Goal: Transaction & Acquisition: Purchase product/service

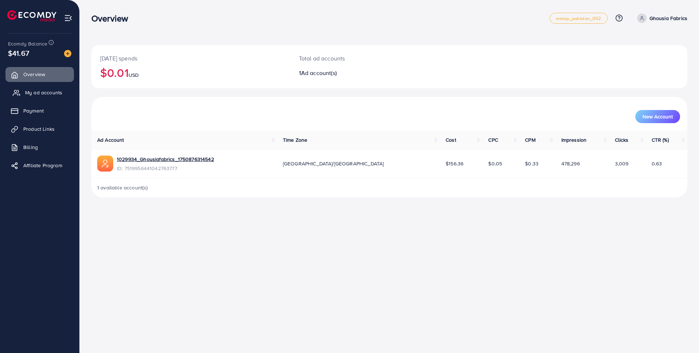
click at [40, 94] on span "My ad accounts" at bounding box center [43, 92] width 37 height 7
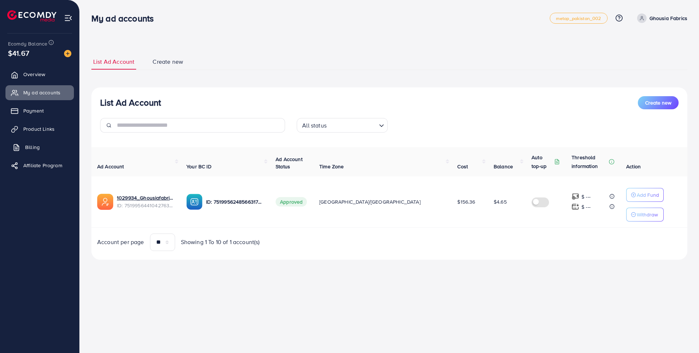
click at [39, 150] on span "Billing" at bounding box center [32, 146] width 15 height 7
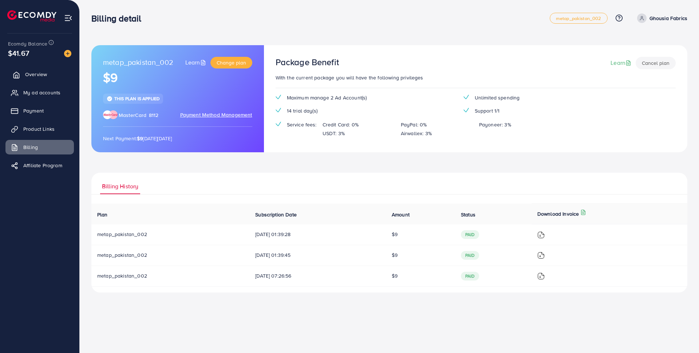
click at [52, 73] on link "Overview" at bounding box center [39, 74] width 68 height 15
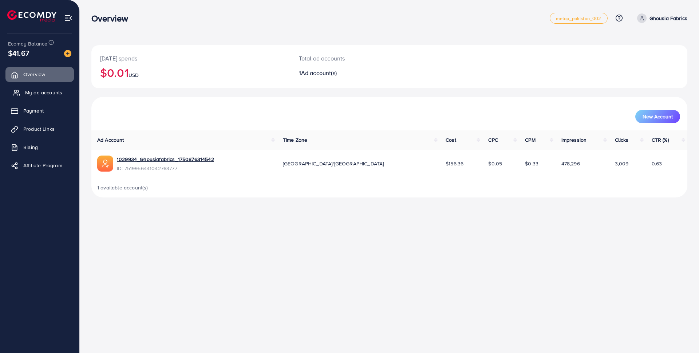
click at [29, 94] on span "My ad accounts" at bounding box center [43, 92] width 37 height 7
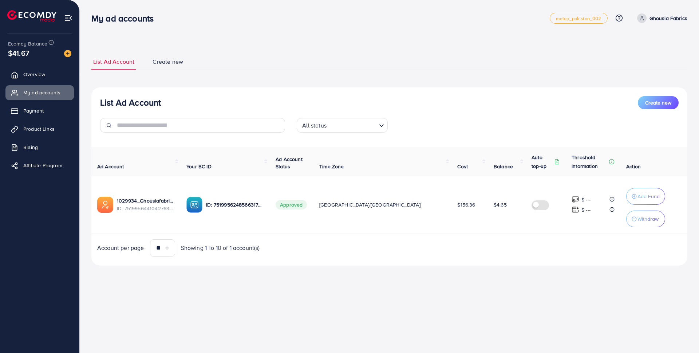
click at [642, 15] on span at bounding box center [641, 17] width 9 height 9
click at [39, 110] on span "Payment" at bounding box center [35, 110] width 20 height 7
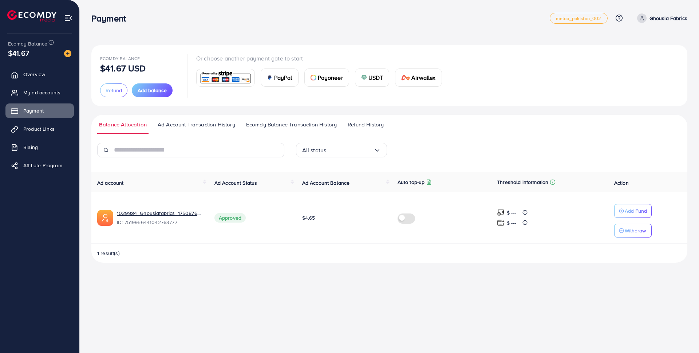
click at [273, 80] on div "PayPal" at bounding box center [279, 77] width 37 height 17
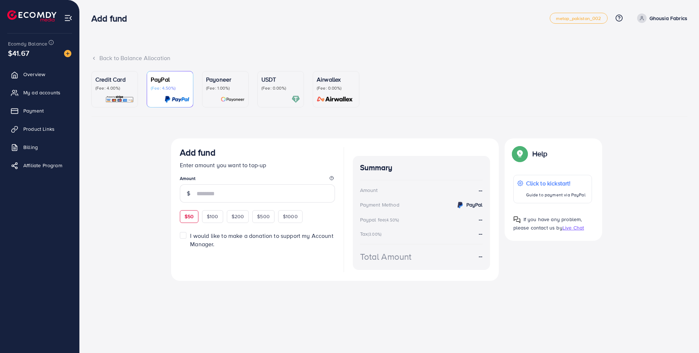
click at [187, 215] on span "$50" at bounding box center [189, 216] width 9 height 7
type input "**"
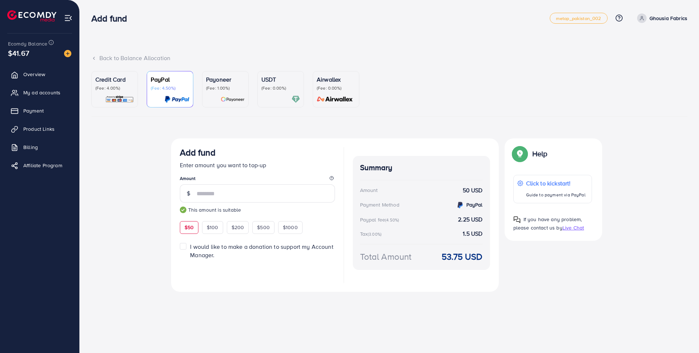
click at [314, 281] on div at bounding box center [298, 275] width 73 height 15
click at [36, 78] on span "Overview" at bounding box center [36, 74] width 22 height 7
